Goal: Navigation & Orientation: Find specific page/section

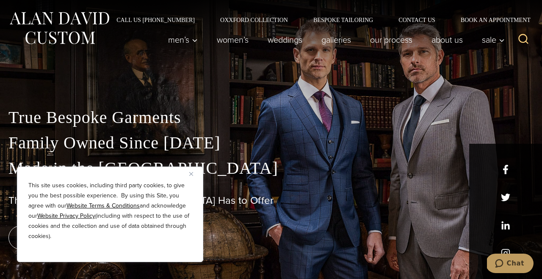
click at [190, 172] on img "Close" at bounding box center [191, 174] width 4 height 4
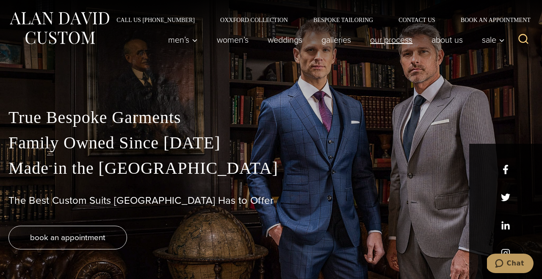
click at [396, 40] on link "Our Process" at bounding box center [390, 39] width 61 height 17
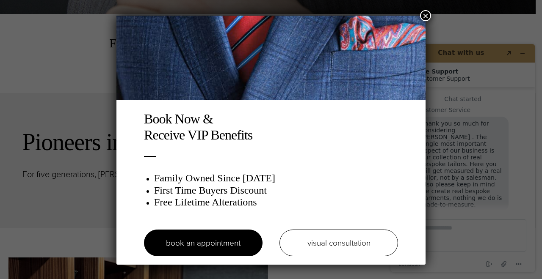
click at [427, 15] on button "×" at bounding box center [425, 15] width 11 height 11
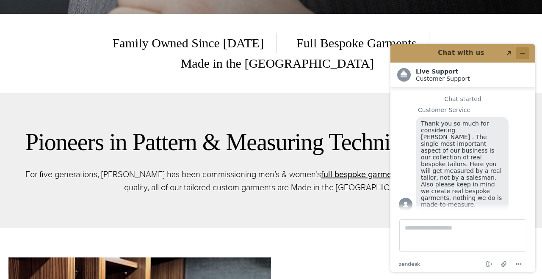
click at [524, 53] on icon "Minimize widget" at bounding box center [522, 53] width 6 height 6
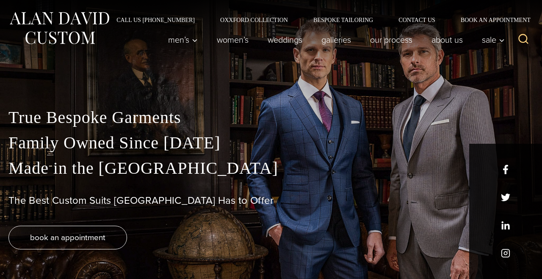
scroll to position [9, 0]
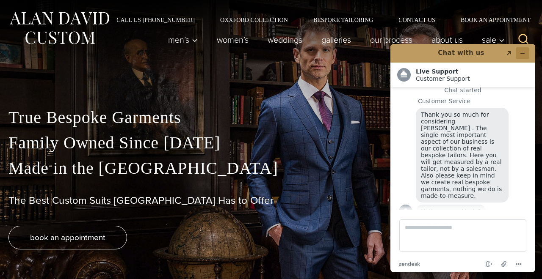
click at [521, 52] on icon "Minimize widget" at bounding box center [522, 53] width 6 height 6
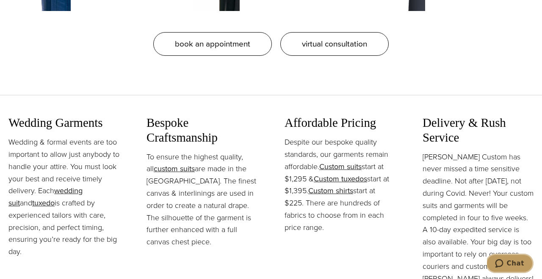
scroll to position [859, 0]
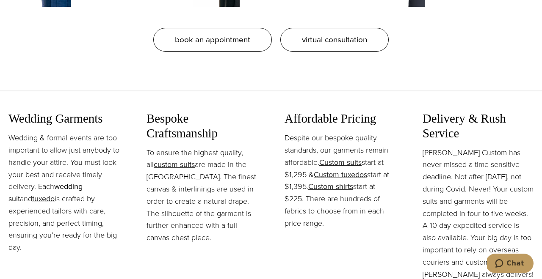
click at [66, 184] on link "wedding suit" at bounding box center [45, 192] width 74 height 23
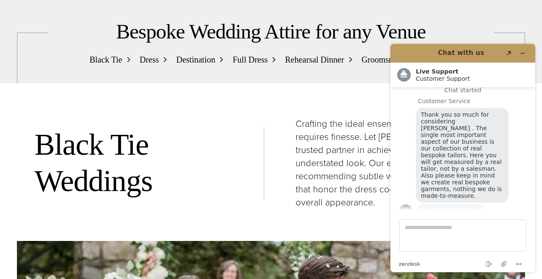
scroll to position [9, 0]
